Goal: Find contact information: Find contact information

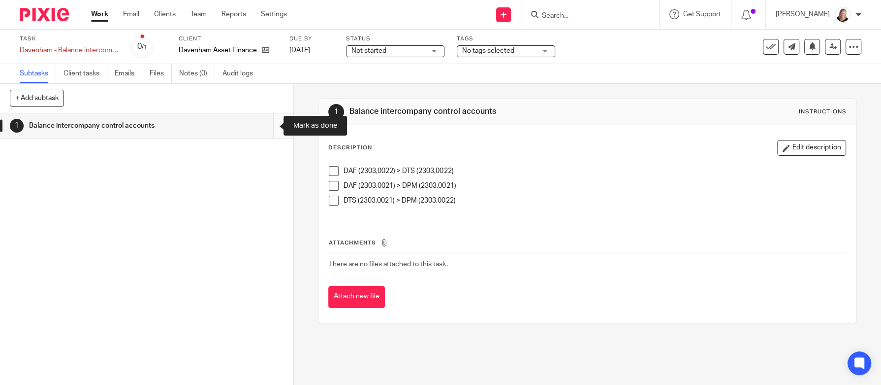
click at [268, 126] on input "submit" at bounding box center [146, 125] width 293 height 25
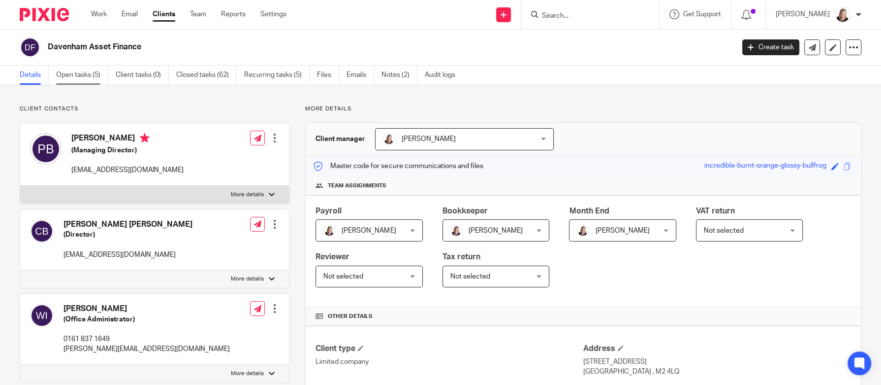
click at [86, 77] on link "Open tasks (5)" at bounding box center [82, 74] width 52 height 19
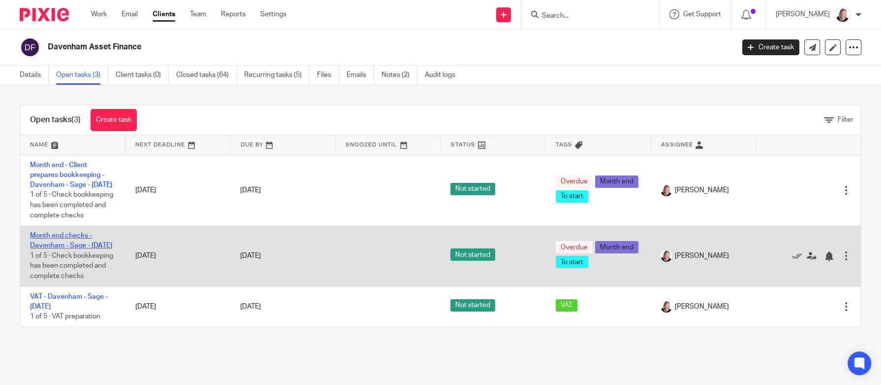
click at [70, 249] on link "Month end checks - Davenham - Sage - August 2025" at bounding box center [71, 240] width 82 height 17
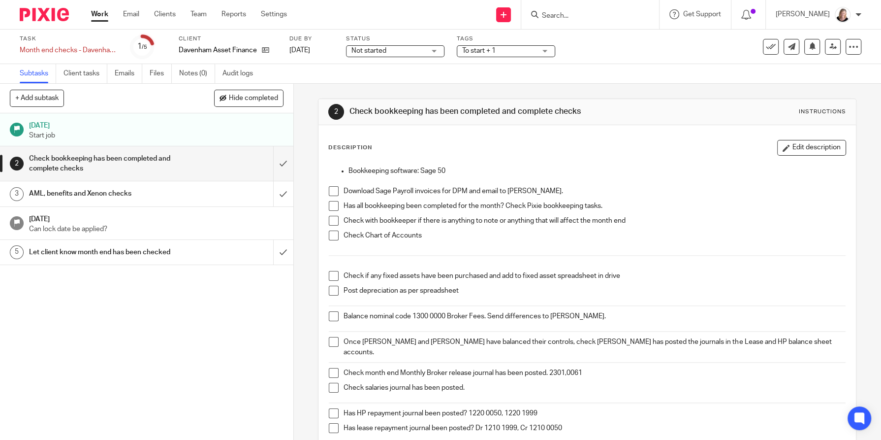
click at [571, 14] on input "Search" at bounding box center [585, 16] width 89 height 9
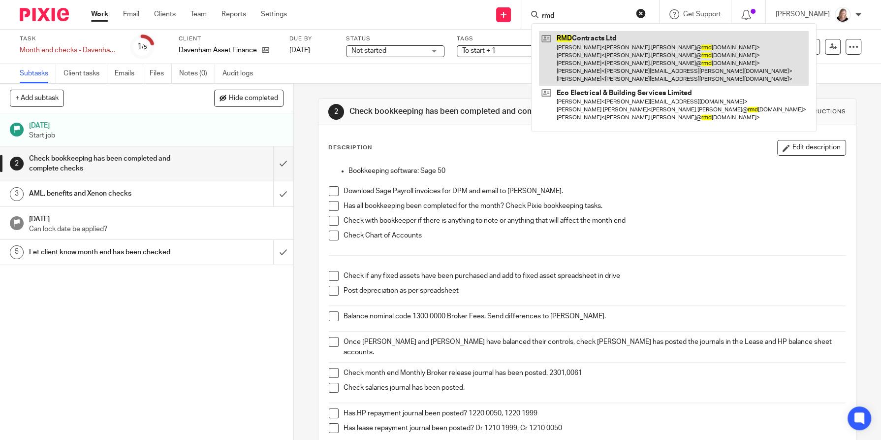
type input "rmd"
click at [580, 58] on link at bounding box center [674, 58] width 270 height 55
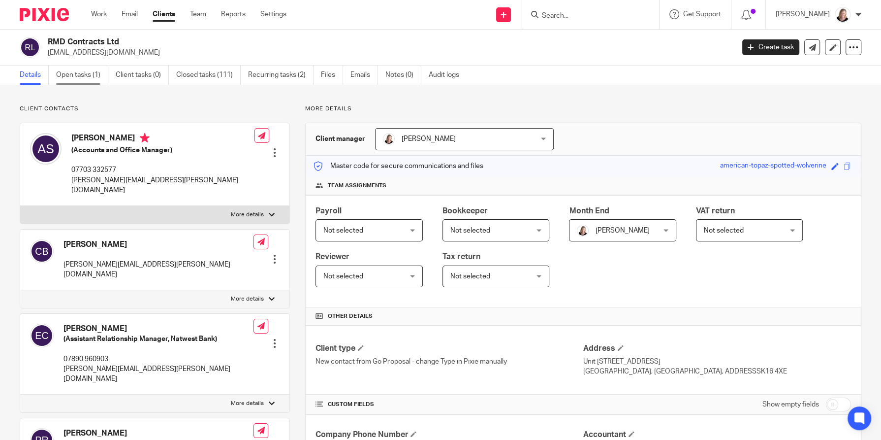
click at [86, 75] on link "Open tasks (1)" at bounding box center [82, 74] width 52 height 19
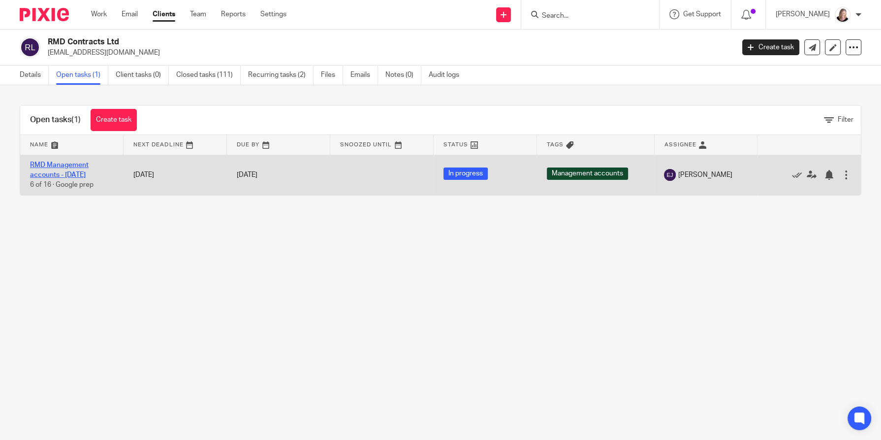
click at [81, 171] on link "RMD Management accounts - August 2025" at bounding box center [59, 170] width 59 height 17
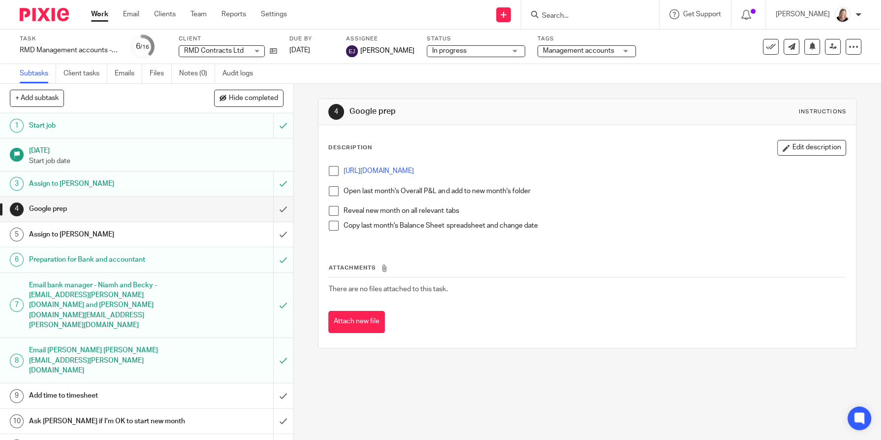
click at [84, 414] on h1 "Ask Ann if I'm OK to start new month" at bounding box center [107, 421] width 156 height 15
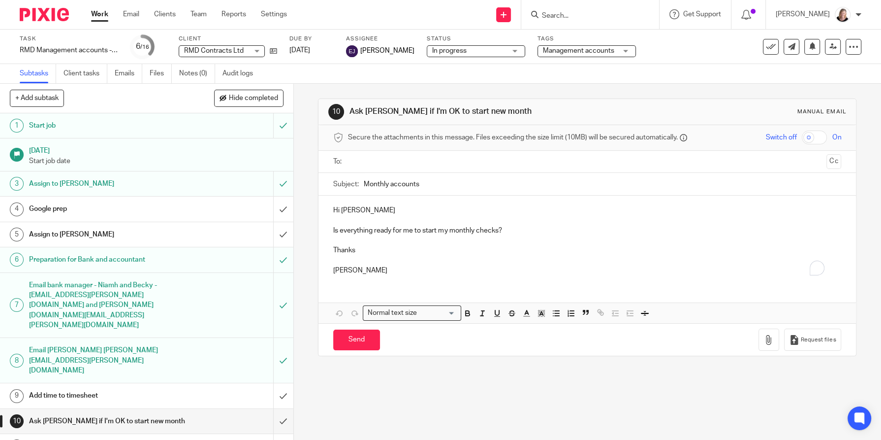
click at [379, 157] on input "text" at bounding box center [587, 161] width 471 height 11
click at [348, 343] on input "Send" at bounding box center [356, 341] width 47 height 21
type input "Sent"
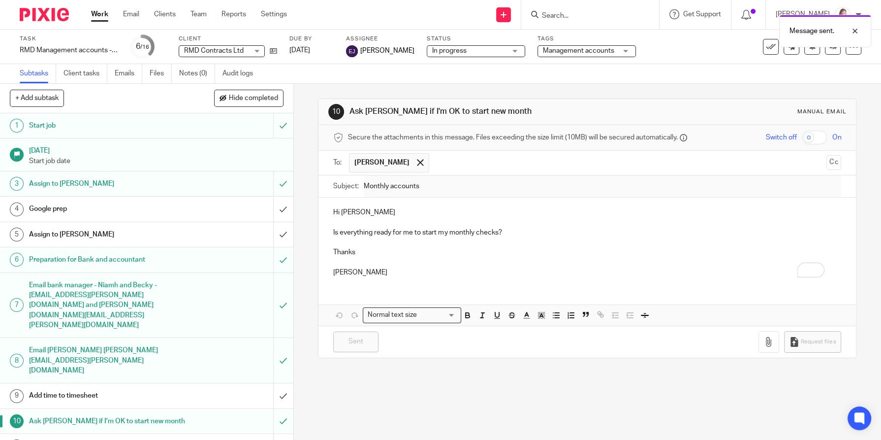
click at [560, 14] on div "Message sent." at bounding box center [656, 28] width 431 height 37
click at [569, 14] on input "Search" at bounding box center [585, 16] width 89 height 9
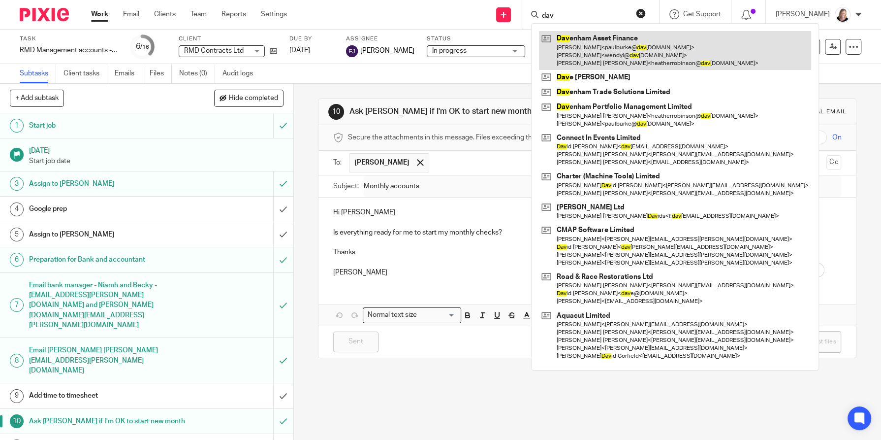
type input "dav"
click at [574, 51] on link at bounding box center [675, 50] width 272 height 39
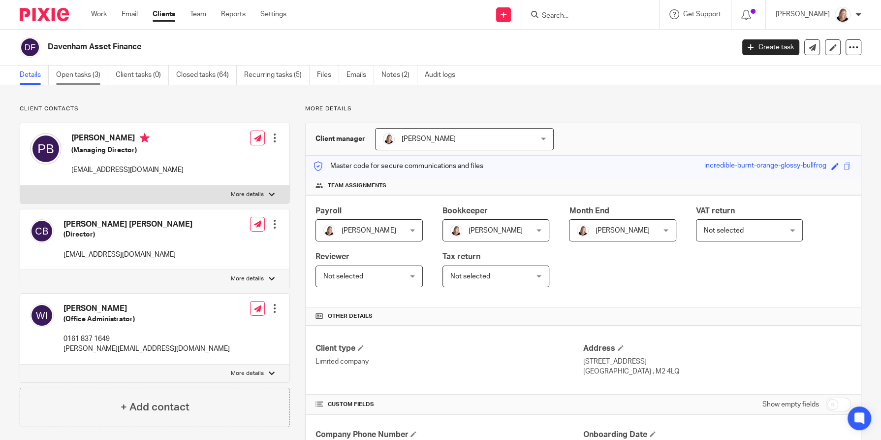
click at [93, 77] on link "Open tasks (3)" at bounding box center [82, 74] width 52 height 19
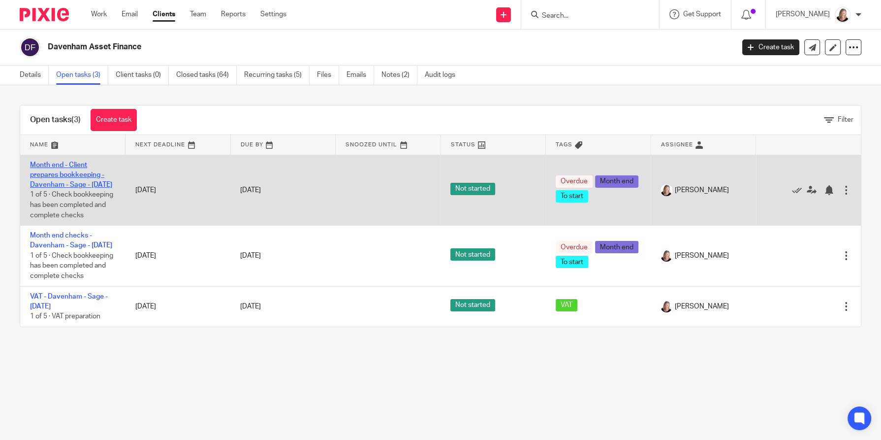
click at [56, 182] on link "Month end - Client prepares bookkeeping - Davenham - Sage - July 2025" at bounding box center [71, 175] width 82 height 27
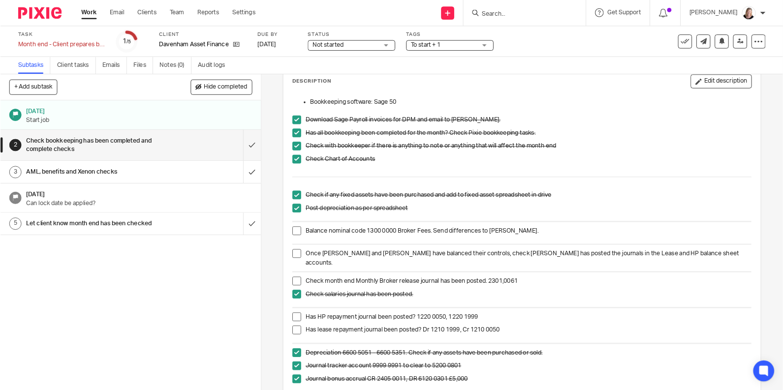
scroll to position [74, 0]
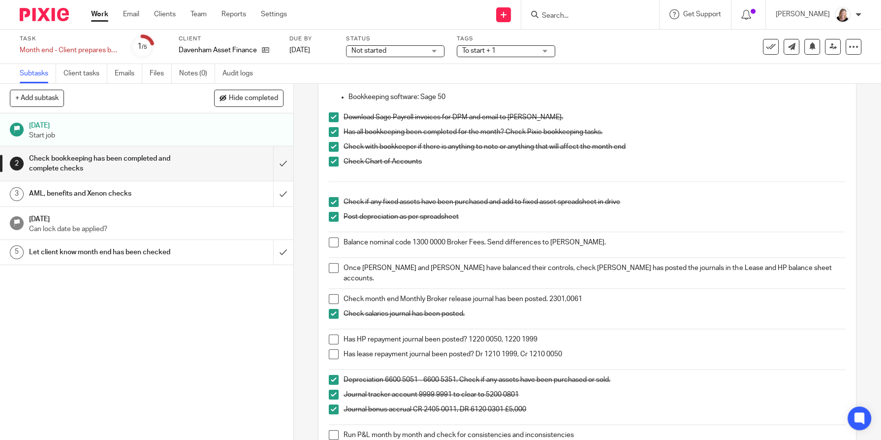
click at [841, 191] on div "2 Check bookkeeping has been completed and complete checks Instructions Descrip…" at bounding box center [587, 262] width 587 height 356
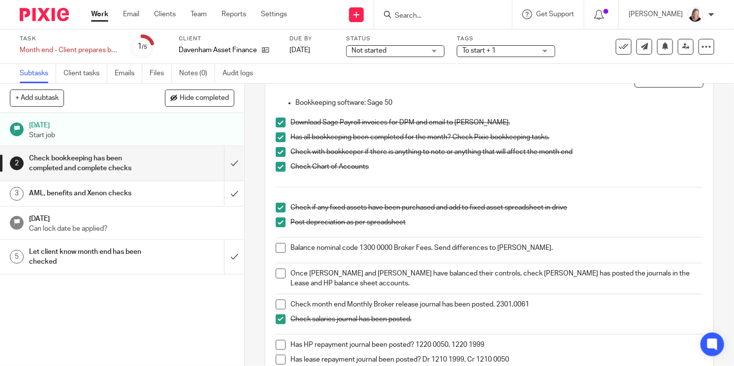
scroll to position [73, 0]
click at [278, 302] on span at bounding box center [281, 305] width 10 height 10
click at [276, 246] on span at bounding box center [281, 248] width 10 height 10
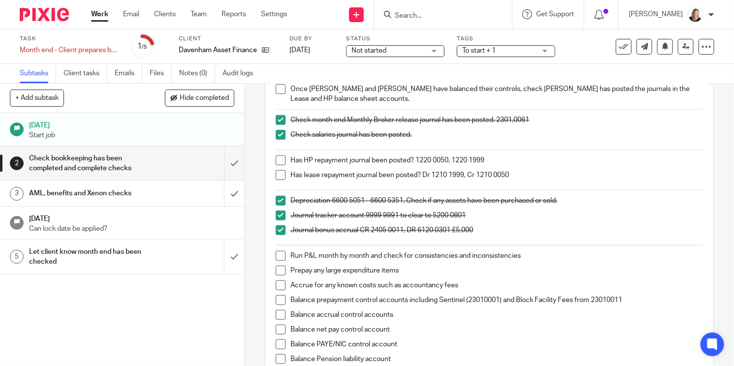
scroll to position [320, 0]
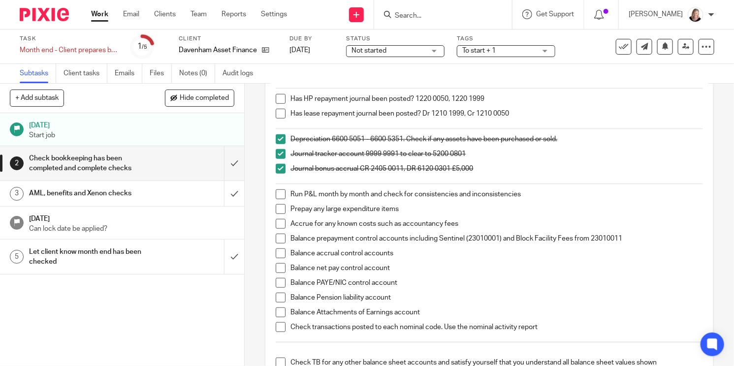
click at [427, 17] on input "Search" at bounding box center [438, 16] width 89 height 9
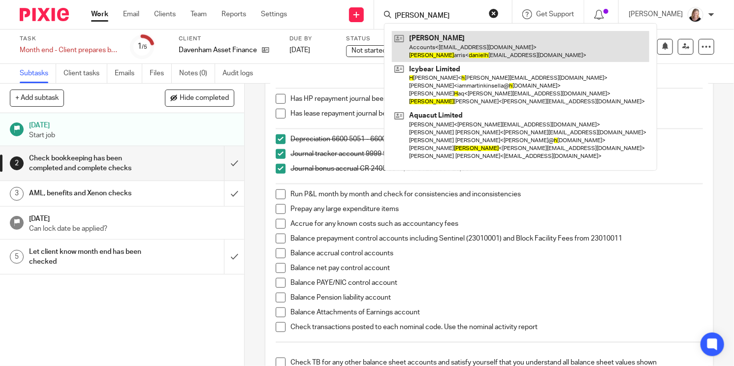
type input "daniel h"
click at [439, 43] on link at bounding box center [521, 46] width 258 height 31
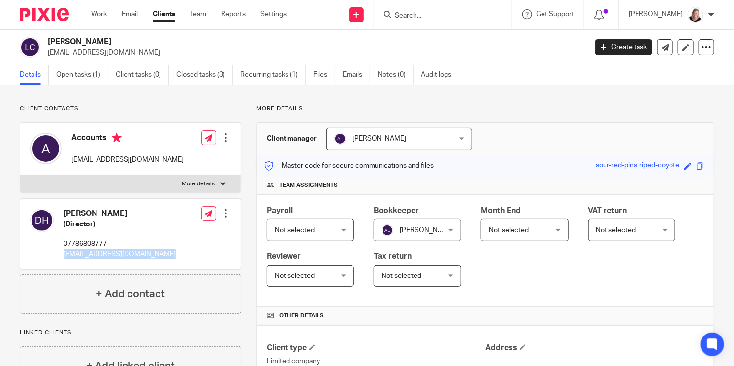
drag, startPoint x: 167, startPoint y: 255, endPoint x: 60, endPoint y: 255, distance: 107.8
click at [60, 255] on div "[PERSON_NAME] (Director) 07786808777 [EMAIL_ADDRESS][DOMAIN_NAME] Edit contact …" at bounding box center [130, 234] width 221 height 70
copy p "[EMAIL_ADDRESS][DOMAIN_NAME]"
